Goal: Information Seeking & Learning: Learn about a topic

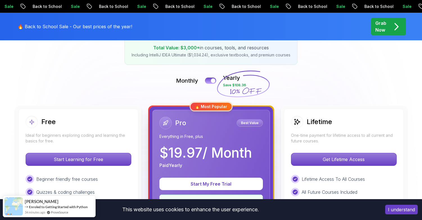
scroll to position [100, 0]
click at [207, 80] on button at bounding box center [211, 80] width 12 height 6
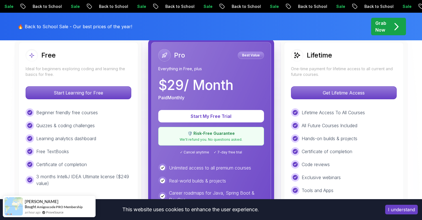
scroll to position [168, 0]
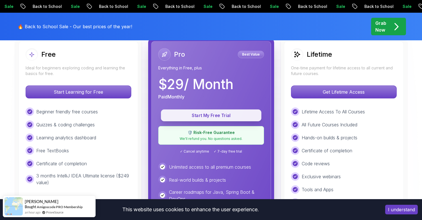
click at [216, 115] on p "Start My Free Trial" at bounding box center [211, 115] width 88 height 6
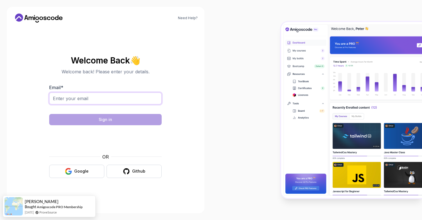
click at [85, 97] on input "Email *" at bounding box center [105, 98] width 113 height 12
type input "s.olloyors@gmail.com"
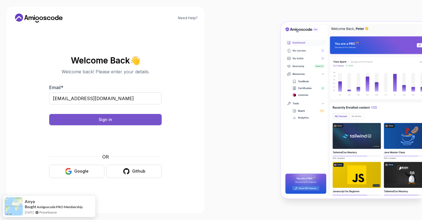
click at [105, 120] on div "Sign in" at bounding box center [106, 120] width 14 height 6
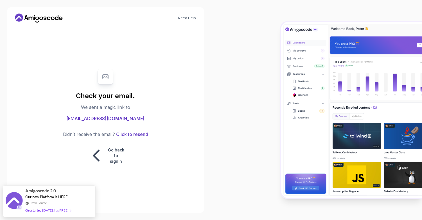
click at [24, 16] on icon at bounding box center [39, 18] width 51 height 9
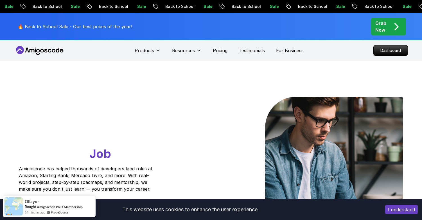
click at [409, 211] on button "I understand" at bounding box center [402, 209] width 33 height 10
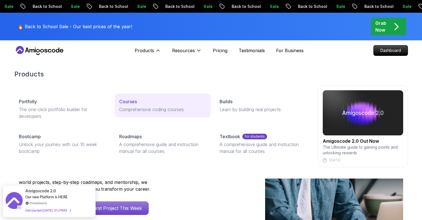
click at [131, 106] on p "Comprehensive coding courses" at bounding box center [162, 109] width 87 height 7
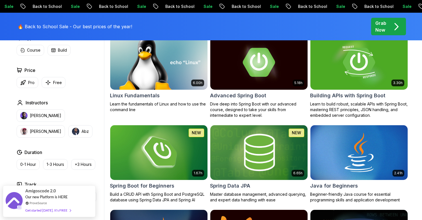
scroll to position [188, 0]
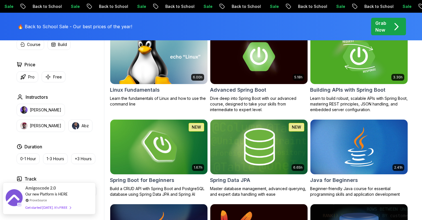
click at [24, 195] on div "Amigoscode 2.0 Our new Platform is HERE ProveSource Get started today. It's FREE" at bounding box center [49, 198] width 93 height 32
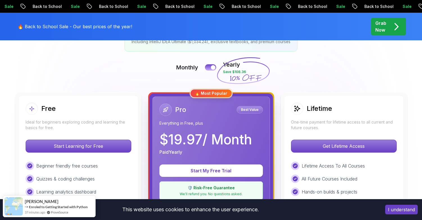
scroll to position [111, 0]
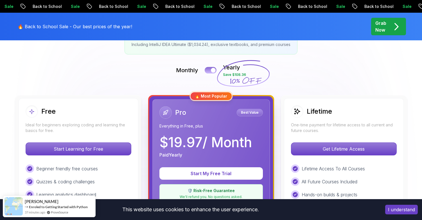
click at [210, 71] on button at bounding box center [211, 70] width 12 height 6
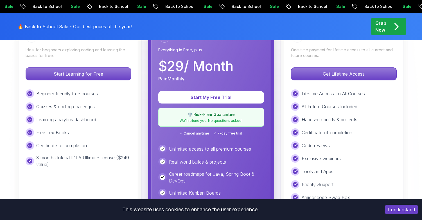
scroll to position [187, 0]
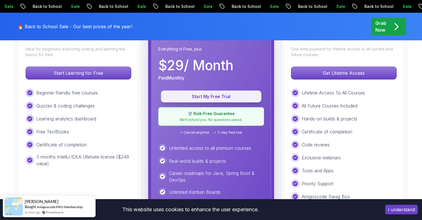
click at [217, 92] on button "Start My Free Trial" at bounding box center [211, 96] width 100 height 12
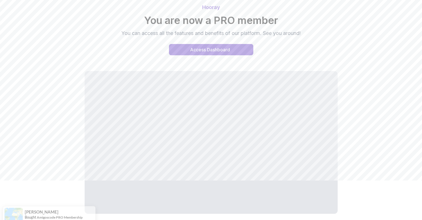
scroll to position [37, 0]
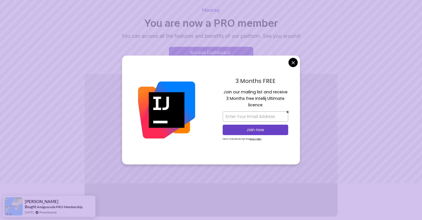
click at [295, 61] on body "Hooray You are now a PRO member You can access all the features and benefits of…" at bounding box center [211, 107] width 422 height 289
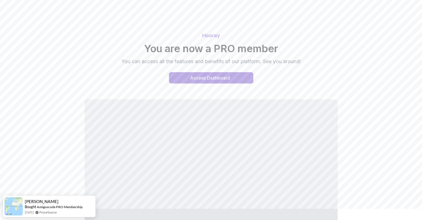
scroll to position [0, 0]
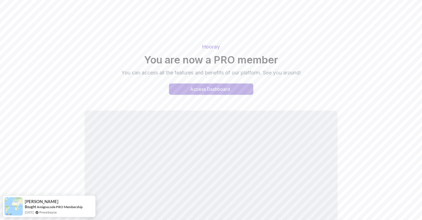
click at [207, 88] on div "Access Dashboard" at bounding box center [210, 89] width 40 height 7
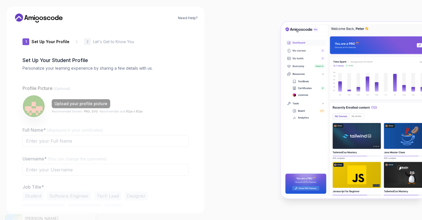
type input "zippylion192bf"
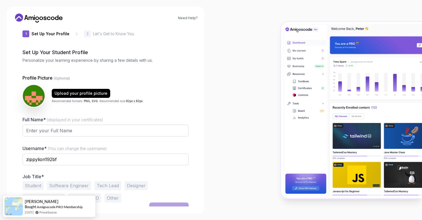
scroll to position [15, 0]
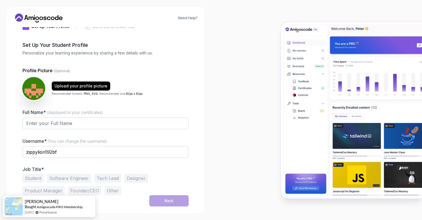
click at [33, 87] on img at bounding box center [33, 88] width 23 height 23
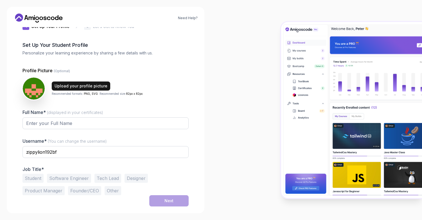
click at [67, 85] on div "Upload your profile picture" at bounding box center [81, 86] width 53 height 6
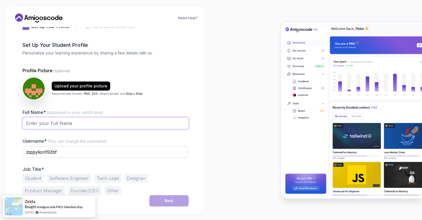
click at [65, 122] on input "Full Name* (displayed in your certificates)" at bounding box center [106, 123] width 166 height 12
click at [57, 124] on input "Ollayor" at bounding box center [106, 123] width 166 height 12
type input "O"
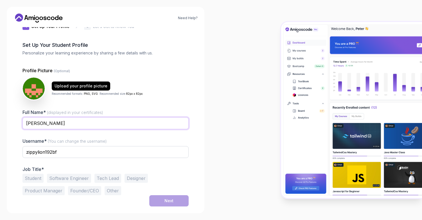
type input "Ollayor Sabirov"
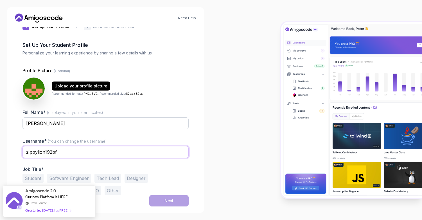
drag, startPoint x: 61, startPoint y: 151, endPoint x: 26, endPoint y: 152, distance: 35.5
click at [26, 152] on input "zippylion192bf" at bounding box center [106, 152] width 166 height 12
type input "Alan11"
click at [153, 165] on div "Full Name* (displayed in your certificates) Ollayor Sabirov Username* (You can …" at bounding box center [106, 152] width 166 height 86
click at [68, 177] on button "Software Engineer" at bounding box center [69, 177] width 44 height 9
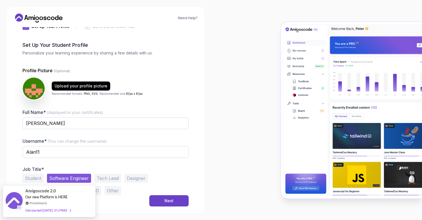
click at [142, 169] on p "Job Title*" at bounding box center [106, 169] width 166 height 6
click at [170, 199] on div "Next" at bounding box center [169, 201] width 9 height 6
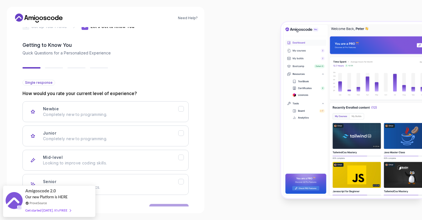
scroll to position [33, 0]
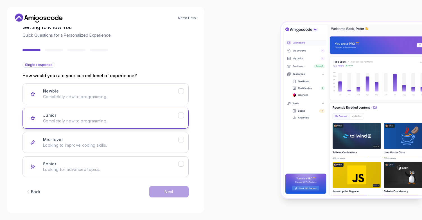
click at [91, 117] on div "Junior Completely new to programming." at bounding box center [110, 117] width 135 height 11
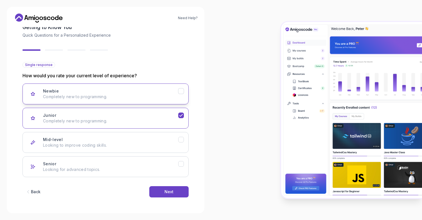
click at [156, 88] on div "Newbie Completely new to programming." at bounding box center [110, 93] width 135 height 11
click at [158, 118] on div "Junior Completely new to programming." at bounding box center [110, 117] width 135 height 11
click at [175, 192] on button "Next" at bounding box center [168, 191] width 39 height 11
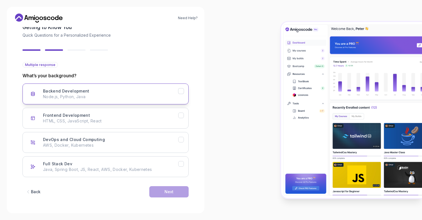
click at [144, 91] on div "Backend Development Node.js, Python, Java" at bounding box center [110, 93] width 135 height 11
click at [175, 192] on button "Next" at bounding box center [168, 191] width 39 height 11
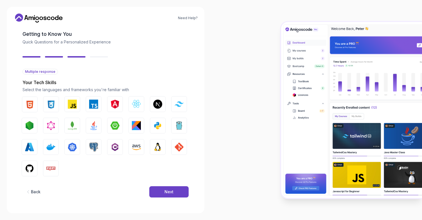
scroll to position [26, 0]
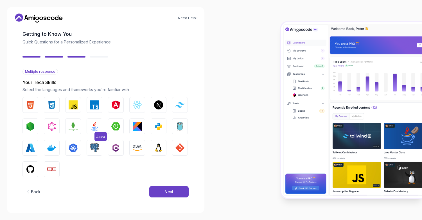
click at [91, 124] on img "button" at bounding box center [94, 126] width 9 height 9
click at [116, 127] on img "button" at bounding box center [115, 126] width 9 height 9
click at [30, 172] on img "button" at bounding box center [30, 168] width 9 height 9
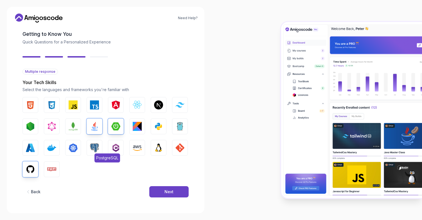
click at [90, 145] on button "PostgreSQL" at bounding box center [95, 148] width 16 height 16
click at [52, 146] on img "button" at bounding box center [51, 147] width 9 height 9
click at [50, 144] on img "button" at bounding box center [51, 147] width 9 height 9
click at [161, 190] on button "Next" at bounding box center [168, 191] width 39 height 11
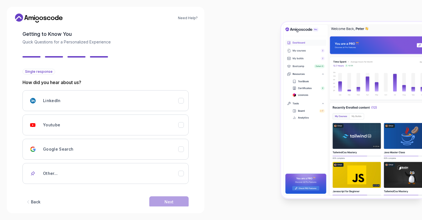
scroll to position [36, 0]
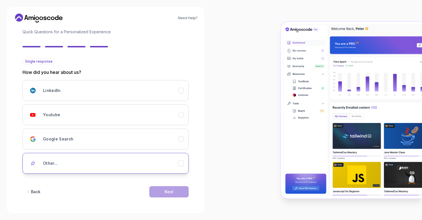
click at [105, 167] on div "Other..." at bounding box center [110, 162] width 135 height 11
click at [183, 163] on icon "Other..." at bounding box center [180, 162] width 5 height 5
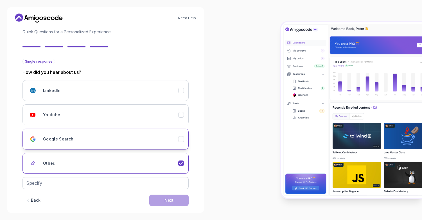
click at [183, 137] on icon "Google Search" at bounding box center [180, 138] width 5 height 5
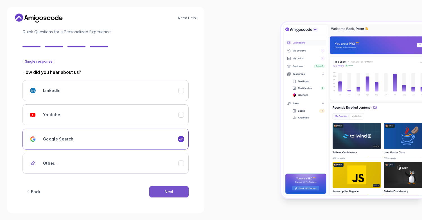
click at [172, 192] on div "Next" at bounding box center [169, 192] width 9 height 6
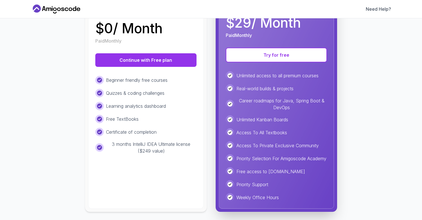
scroll to position [99, 0]
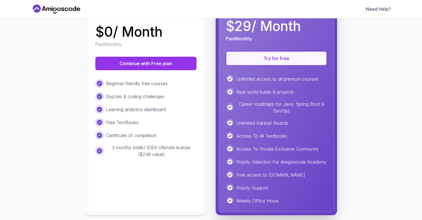
click at [276, 59] on button "Try for free" at bounding box center [276, 58] width 101 height 15
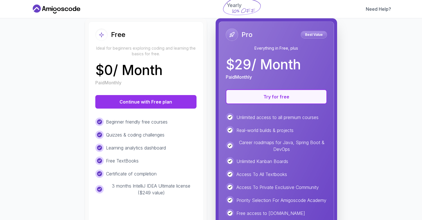
scroll to position [0, 0]
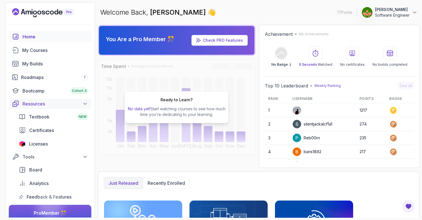
click at [83, 104] on icon at bounding box center [85, 104] width 6 height 6
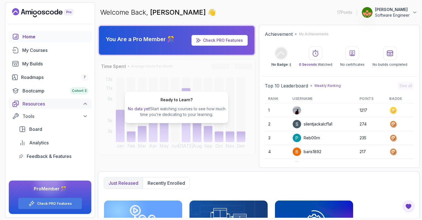
click at [83, 104] on icon at bounding box center [85, 104] width 6 height 6
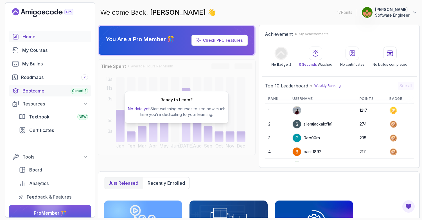
click at [79, 93] on div "Cohort 3" at bounding box center [79, 91] width 17 height 6
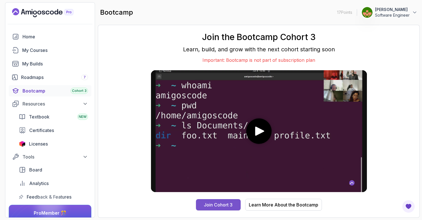
click at [220, 203] on div "Join Cohort 3" at bounding box center [218, 204] width 29 height 7
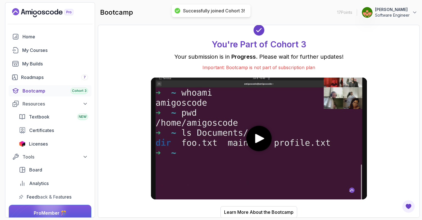
scroll to position [1, 0]
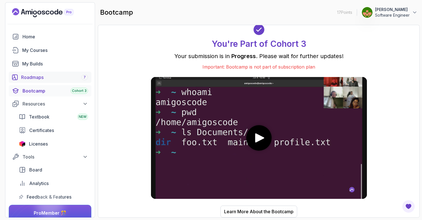
click at [70, 79] on div "Roadmaps 7" at bounding box center [54, 77] width 67 height 7
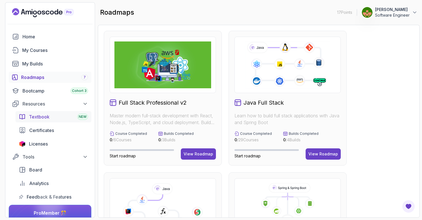
click at [50, 119] on div "Textbook NEW" at bounding box center [58, 116] width 59 height 7
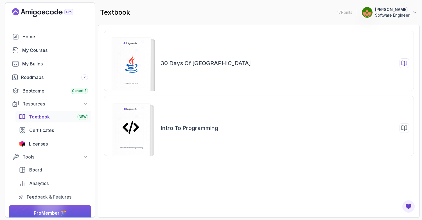
click at [159, 64] on icon at bounding box center [132, 63] width 59 height 58
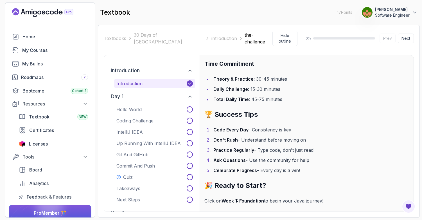
scroll to position [902, 0]
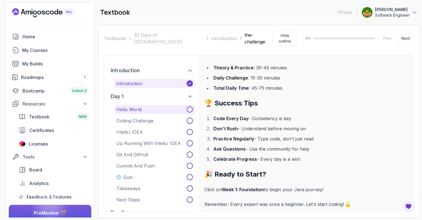
click at [147, 105] on button "Hello World" at bounding box center [154, 109] width 81 height 9
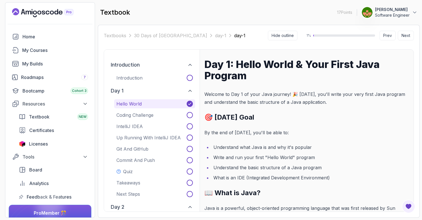
click at [247, 116] on h2 "🎯 Today's Goal" at bounding box center [307, 117] width 205 height 9
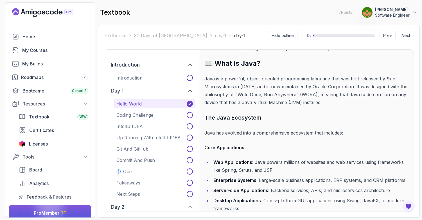
scroll to position [121, 0]
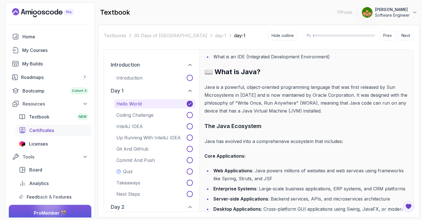
click at [43, 130] on span "Certificates" at bounding box center [41, 130] width 25 height 7
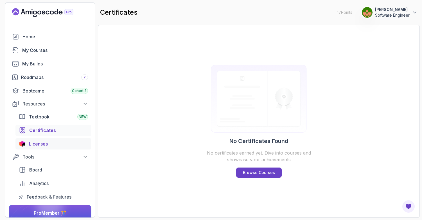
click at [43, 142] on span "Licenses" at bounding box center [38, 143] width 19 height 7
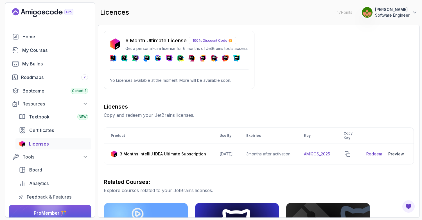
click at [413, 16] on button "[PERSON_NAME] Software Engineer" at bounding box center [390, 12] width 56 height 11
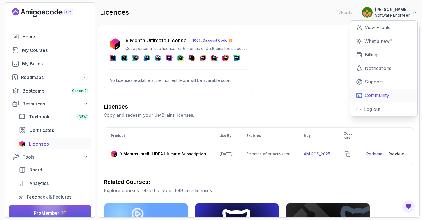
click at [388, 94] on p "Community" at bounding box center [377, 95] width 24 height 7
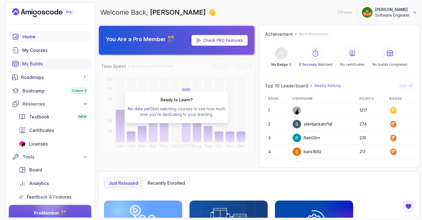
click at [38, 65] on div "My Builds" at bounding box center [55, 63] width 66 height 7
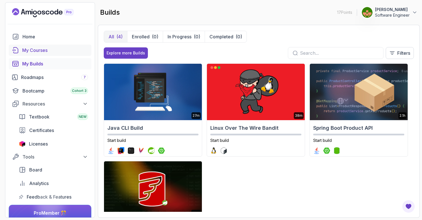
click at [41, 48] on div "My Courses" at bounding box center [55, 50] width 66 height 7
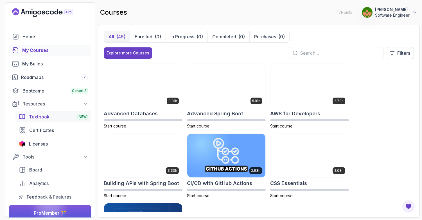
scroll to position [24, 0]
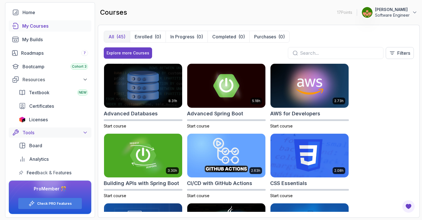
click at [54, 136] on button "Tools" at bounding box center [50, 132] width 83 height 10
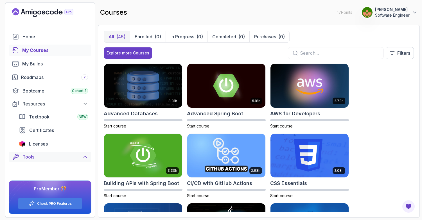
click at [50, 157] on div "Tools" at bounding box center [56, 156] width 66 height 7
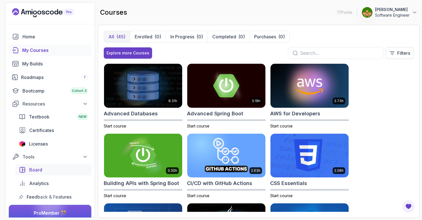
click at [42, 167] on span "Board" at bounding box center [35, 169] width 13 height 7
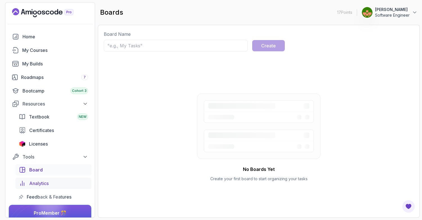
click at [41, 182] on span "Analytics" at bounding box center [38, 183] width 19 height 7
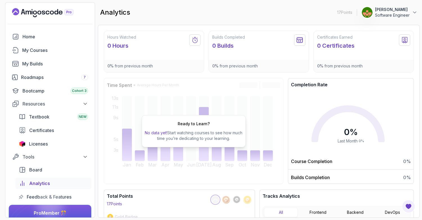
click at [49, 196] on div at bounding box center [49, 204] width 27 height 27
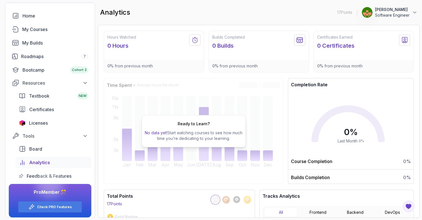
scroll to position [24, 0]
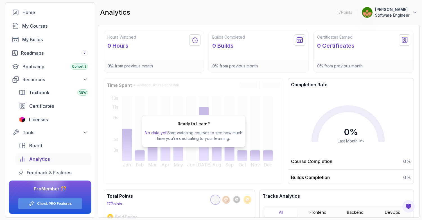
click at [45, 203] on link "Check PRO Features" at bounding box center [54, 203] width 35 height 5
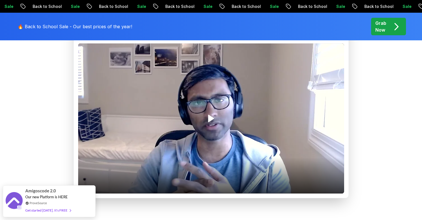
scroll to position [786, 0]
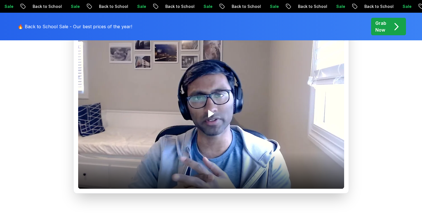
click at [213, 118] on icon "Play" at bounding box center [211, 113] width 9 height 9
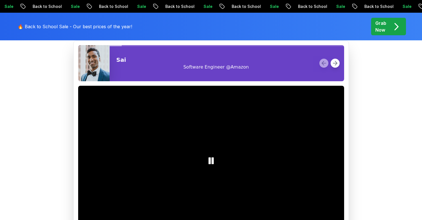
scroll to position [739, 0]
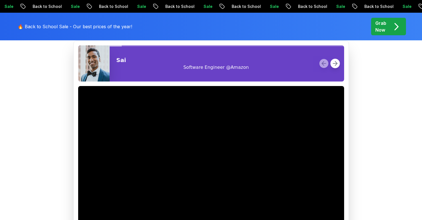
click at [335, 67] on icon at bounding box center [335, 63] width 7 height 7
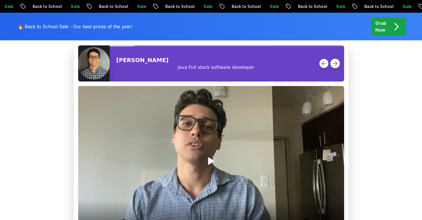
click at [335, 67] on icon at bounding box center [335, 63] width 7 height 7
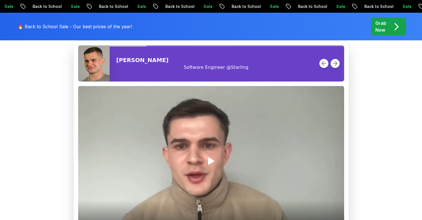
click at [212, 164] on polygon "Play" at bounding box center [211, 160] width 5 height 7
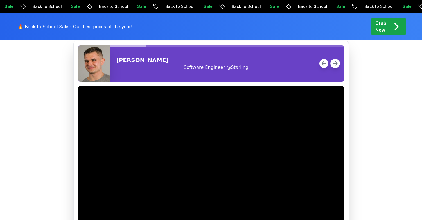
click at [337, 66] on polyline at bounding box center [336, 63] width 2 height 4
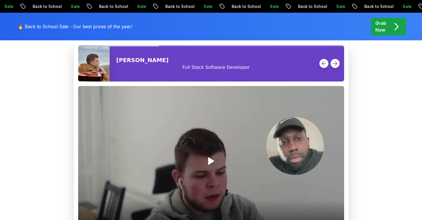
click at [209, 164] on polygon "Play" at bounding box center [211, 160] width 5 height 7
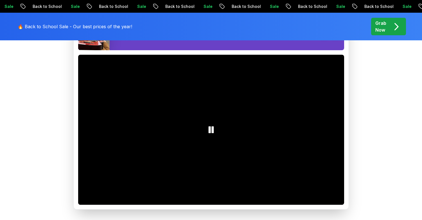
scroll to position [769, 0]
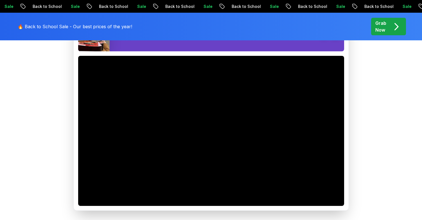
click at [334, 33] on line at bounding box center [335, 33] width 4 height 0
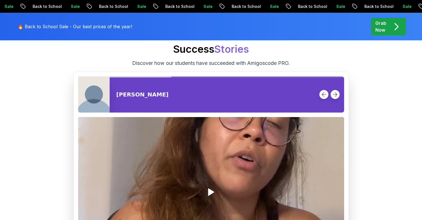
scroll to position [707, 0]
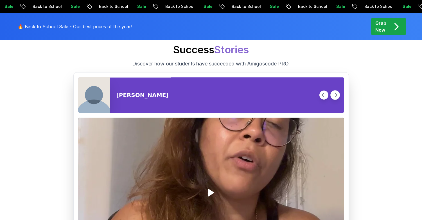
click at [334, 98] on icon at bounding box center [335, 94] width 7 height 7
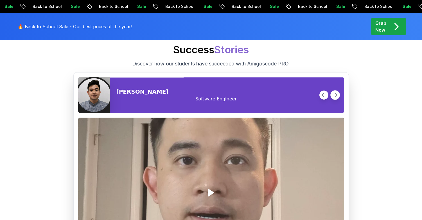
click at [334, 98] on icon at bounding box center [335, 94] width 7 height 7
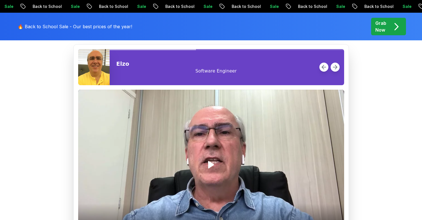
scroll to position [737, 0]
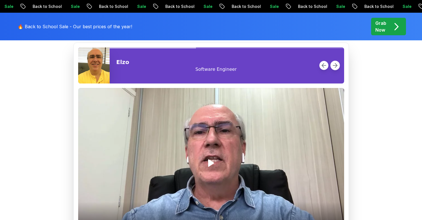
click at [333, 65] on line at bounding box center [335, 65] width 4 height 0
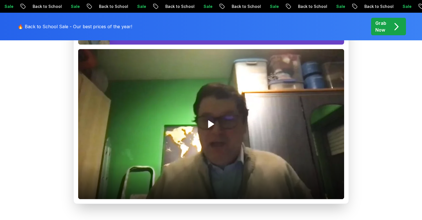
scroll to position [775, 0]
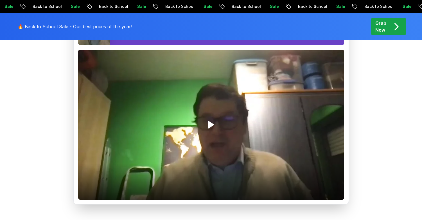
click at [211, 128] on polygon "Play" at bounding box center [211, 124] width 5 height 7
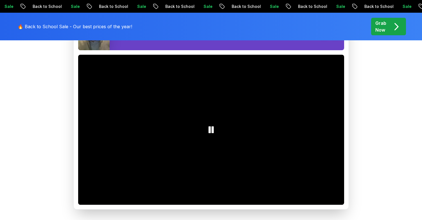
scroll to position [771, 0]
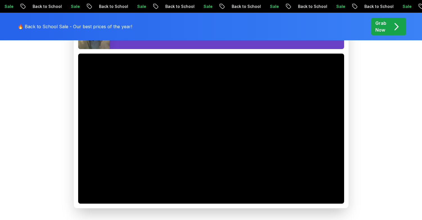
click at [335, 31] on line at bounding box center [335, 31] width 4 height 0
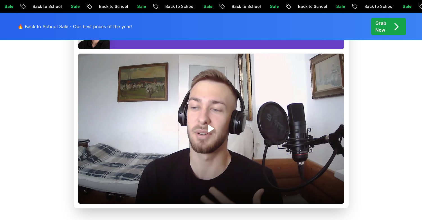
click at [335, 31] on line at bounding box center [335, 31] width 4 height 0
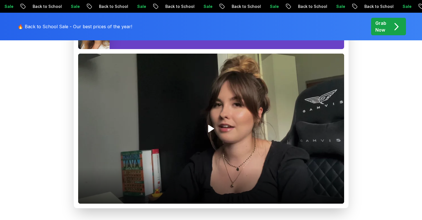
click at [335, 31] on line at bounding box center [335, 31] width 4 height 0
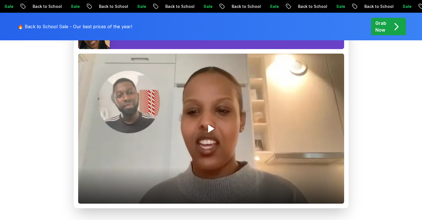
click at [335, 31] on line at bounding box center [335, 31] width 4 height 0
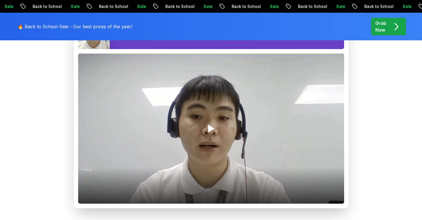
click at [335, 31] on line at bounding box center [335, 31] width 4 height 0
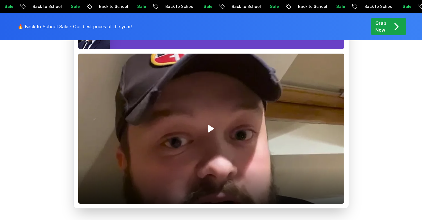
click at [335, 31] on line at bounding box center [335, 31] width 4 height 0
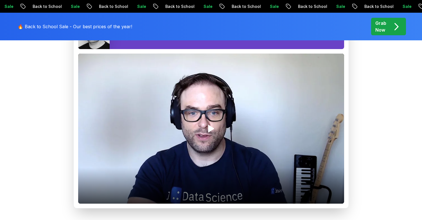
click at [335, 31] on line at bounding box center [335, 31] width 4 height 0
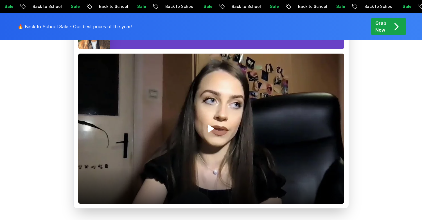
click at [335, 31] on line at bounding box center [335, 31] width 4 height 0
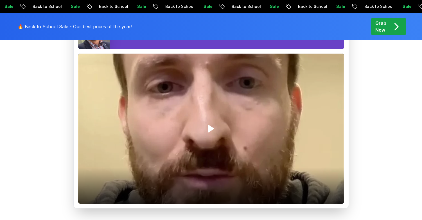
click at [335, 31] on line at bounding box center [335, 31] width 4 height 0
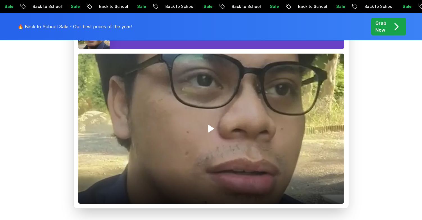
click at [335, 31] on line at bounding box center [335, 31] width 4 height 0
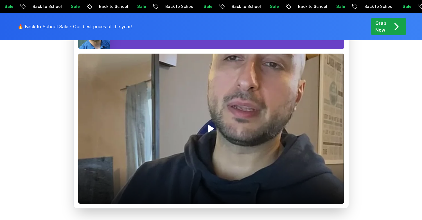
click at [335, 31] on line at bounding box center [335, 31] width 4 height 0
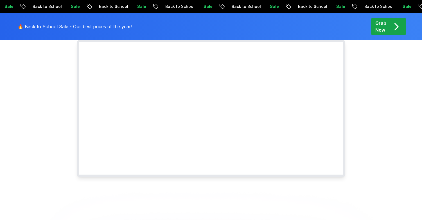
scroll to position [0, 0]
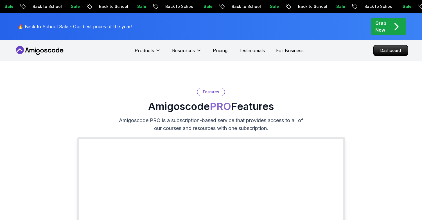
click at [58, 28] on p "🔥 Back to School Sale - Our best prices of the year!" at bounding box center [75, 26] width 115 height 7
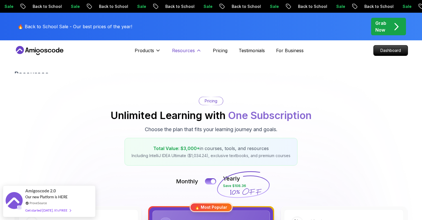
click at [193, 48] on p "Resources" at bounding box center [183, 50] width 23 height 7
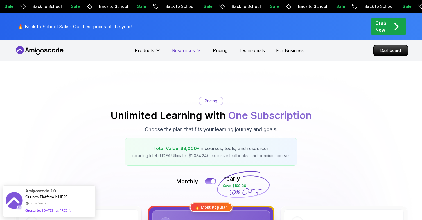
click at [193, 48] on p "Resources" at bounding box center [183, 50] width 23 height 7
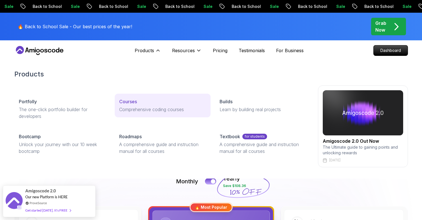
click at [128, 111] on p "Comprehensive coding courses" at bounding box center [162, 109] width 87 height 7
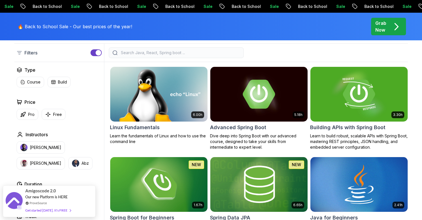
scroll to position [153, 0]
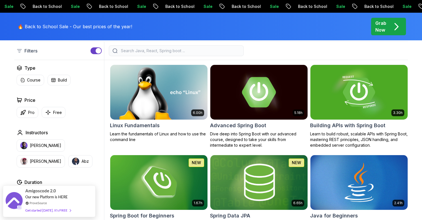
click at [252, 98] on img at bounding box center [259, 91] width 102 height 57
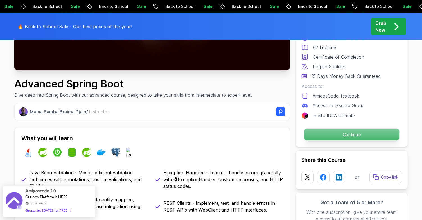
scroll to position [158, 0]
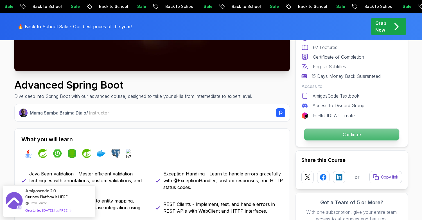
click at [332, 139] on p "Continue" at bounding box center [351, 134] width 95 height 12
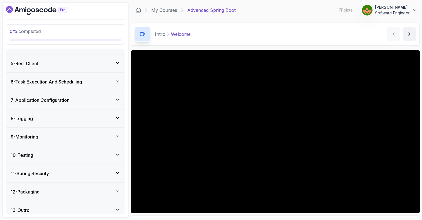
scroll to position [144, 0]
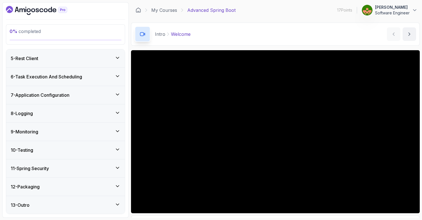
click at [112, 166] on div "11 - Spring Security" at bounding box center [66, 168] width 110 height 7
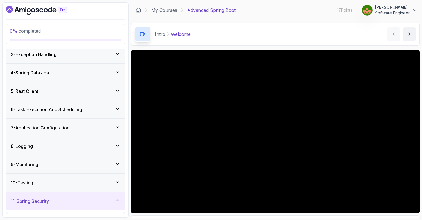
scroll to position [0, 0]
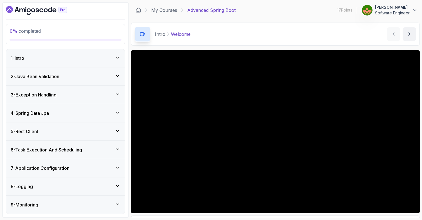
click at [112, 56] on div "1 - Intro" at bounding box center [66, 58] width 110 height 7
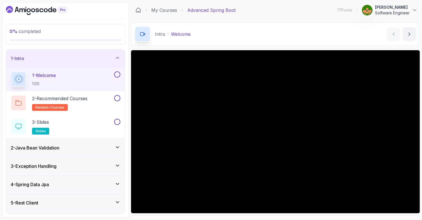
click at [112, 56] on div "1 - Intro" at bounding box center [66, 58] width 110 height 7
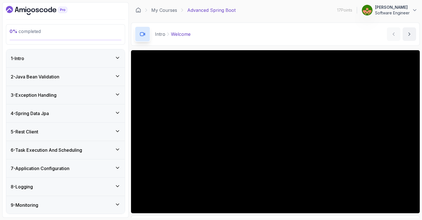
click at [101, 54] on div "1 - Intro" at bounding box center [65, 58] width 119 height 18
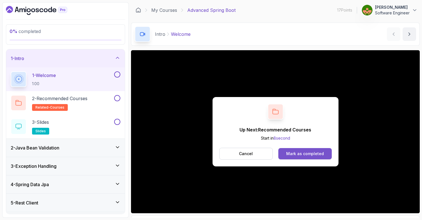
click at [304, 154] on div "Mark as completed" at bounding box center [305, 154] width 38 height 6
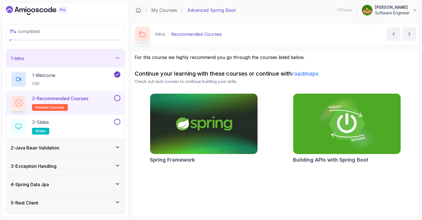
click at [118, 96] on button at bounding box center [117, 98] width 6 height 6
click at [82, 124] on div "3 - Slides slides" at bounding box center [62, 126] width 102 height 16
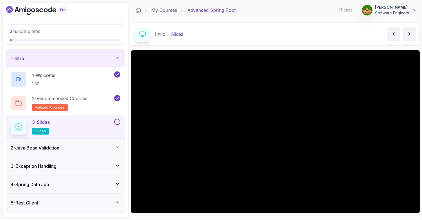
click at [408, 10] on p "Software Engineer" at bounding box center [392, 13] width 35 height 6
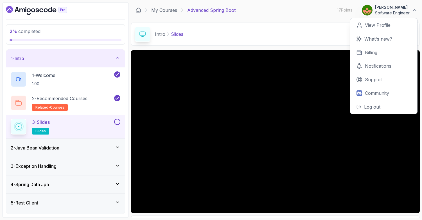
click at [408, 10] on p "Software Engineer" at bounding box center [392, 13] width 35 height 6
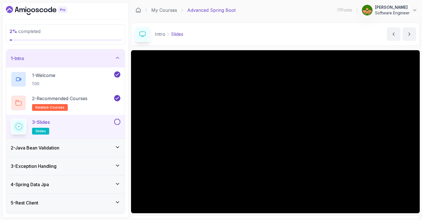
click at [410, 12] on p "Software Engineer" at bounding box center [392, 13] width 35 height 6
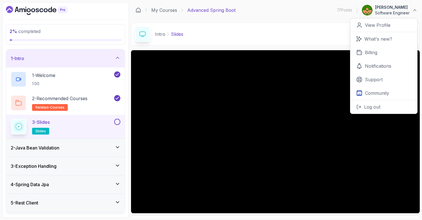
click at [400, 14] on p "Software Engineer" at bounding box center [392, 13] width 35 height 6
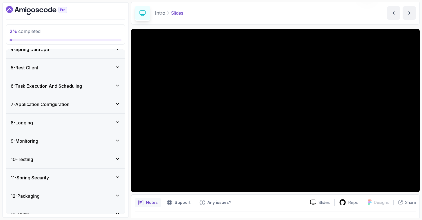
scroll to position [144, 0]
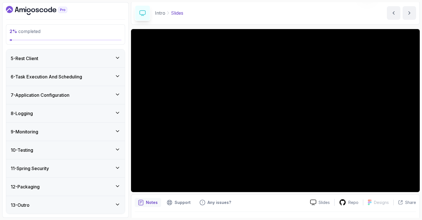
click at [49, 170] on h3 "11 - Spring Security" at bounding box center [30, 168] width 38 height 7
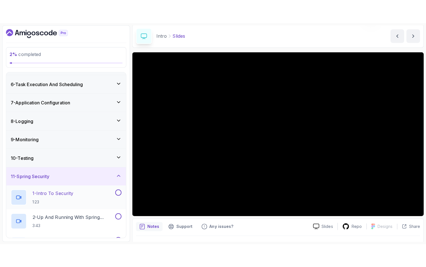
scroll to position [90, 0]
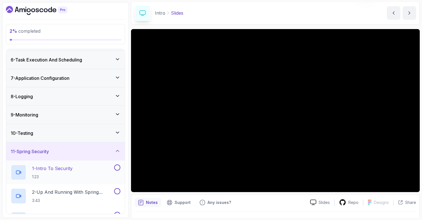
click at [57, 171] on p "1 - Intro To Security" at bounding box center [52, 168] width 41 height 7
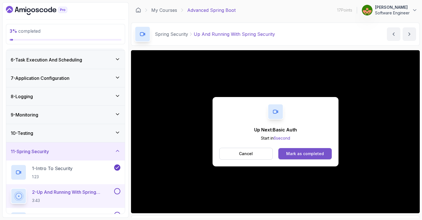
click at [304, 152] on div "Mark as completed" at bounding box center [305, 154] width 38 height 6
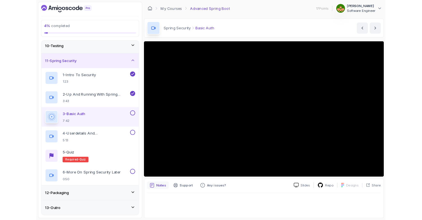
scroll to position [215, 0]
